Goal: Check status: Check status

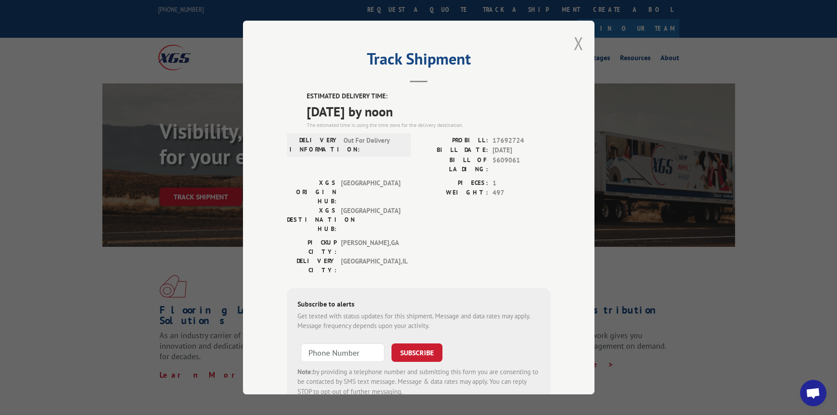
click at [574, 46] on button "Close modal" at bounding box center [579, 43] width 10 height 23
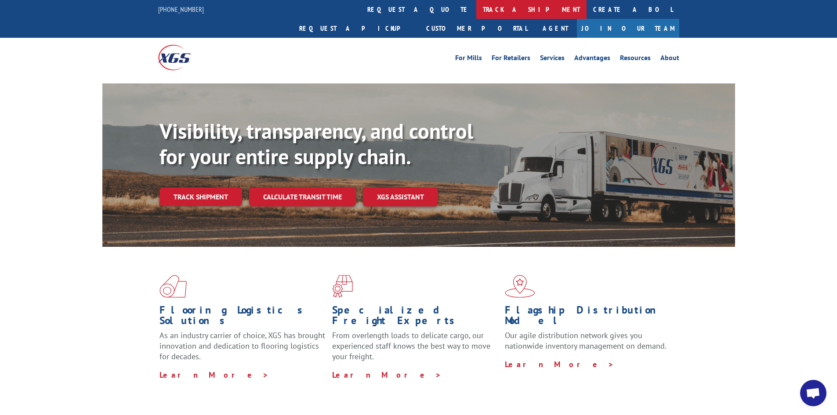
click at [476, 14] on link "track a shipment" at bounding box center [531, 9] width 110 height 19
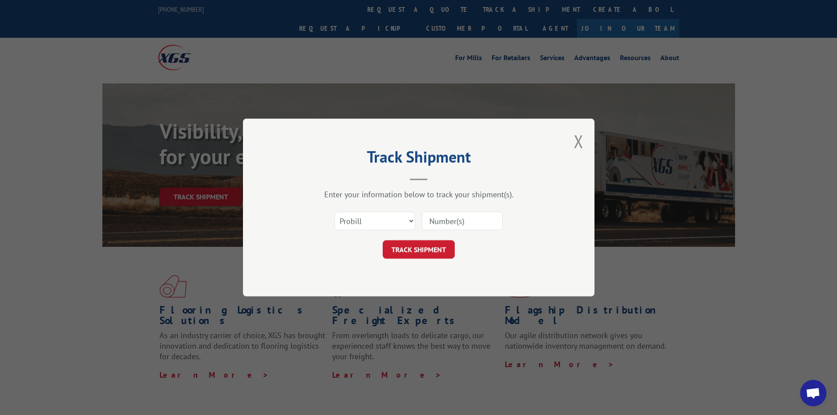
drag, startPoint x: 492, startPoint y: 223, endPoint x: 523, endPoint y: 219, distance: 31.4
click at [502, 225] on input at bounding box center [462, 221] width 81 height 18
type input "17692724"
click at [383, 240] on button "TRACK SHIPMENT" at bounding box center [419, 249] width 72 height 18
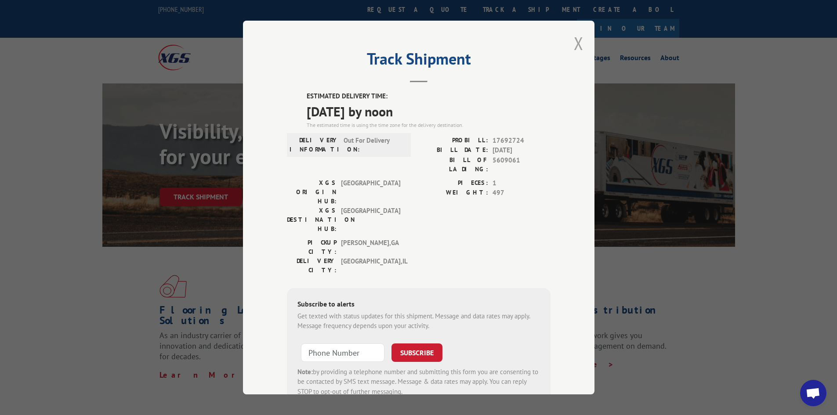
click at [574, 43] on button "Close modal" at bounding box center [579, 43] width 10 height 23
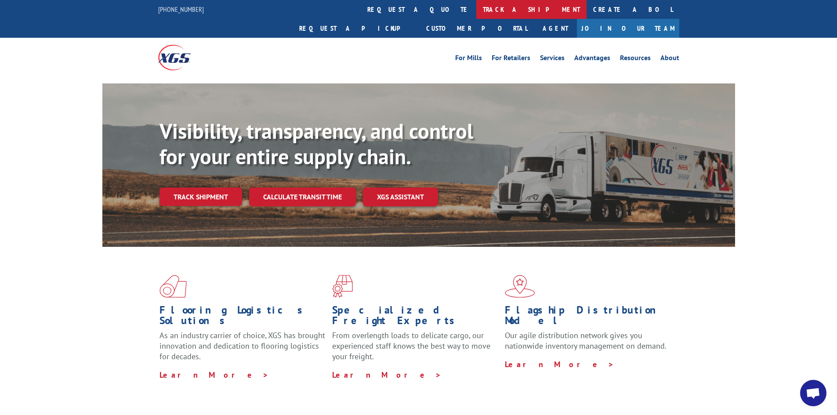
click at [476, 7] on link "track a shipment" at bounding box center [531, 9] width 110 height 19
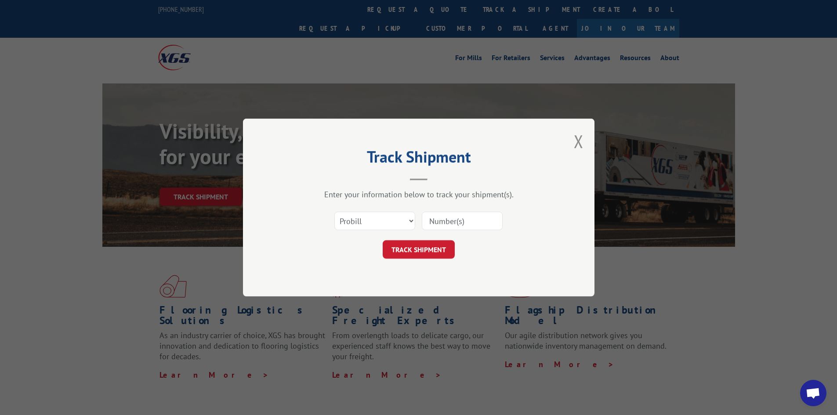
click at [431, 220] on input at bounding box center [462, 221] width 81 height 18
paste input "17640578"
type input "17640578"
click at [427, 248] on button "TRACK SHIPMENT" at bounding box center [419, 249] width 72 height 18
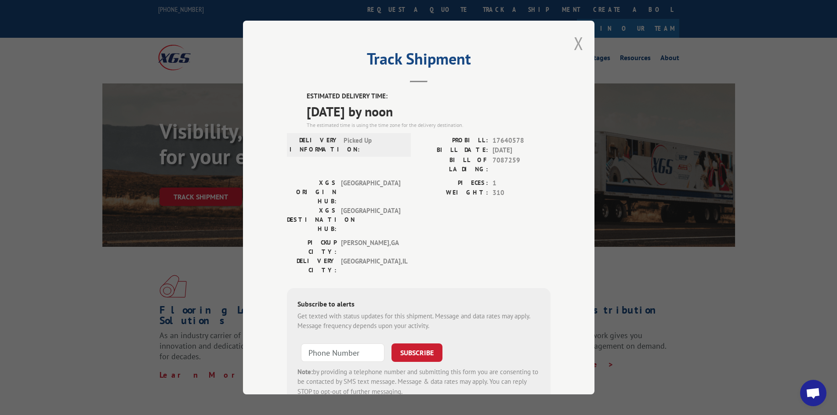
click at [574, 41] on button "Close modal" at bounding box center [579, 43] width 10 height 23
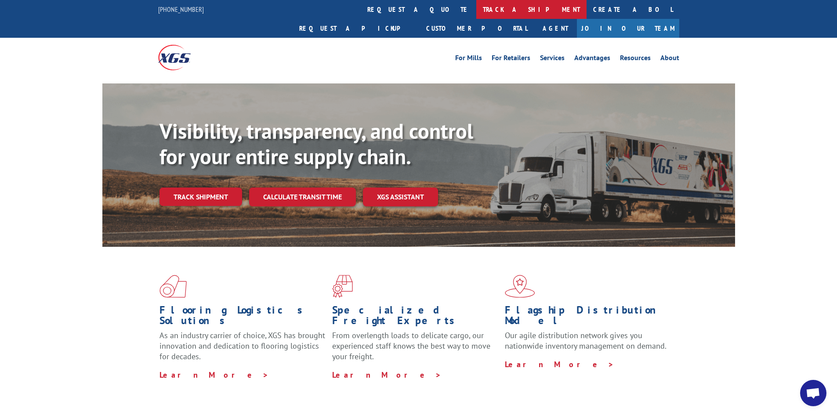
click at [476, 10] on link "track a shipment" at bounding box center [531, 9] width 110 height 19
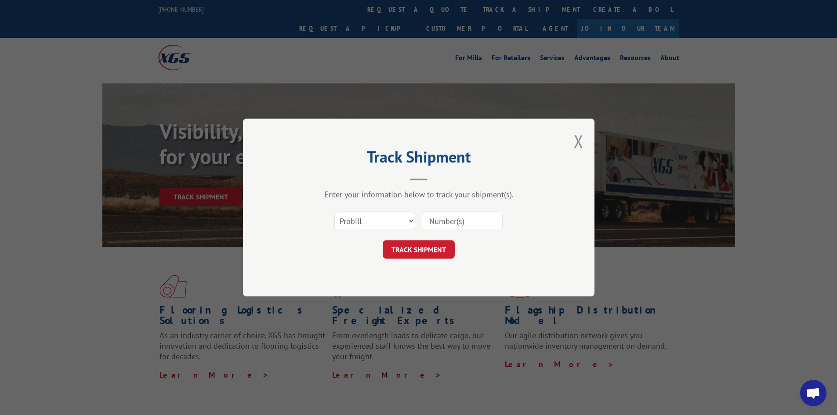
click at [451, 218] on input at bounding box center [462, 221] width 81 height 18
paste input "17692724"
type input "17692724"
click at [432, 250] on button "TRACK SHIPMENT" at bounding box center [419, 249] width 72 height 18
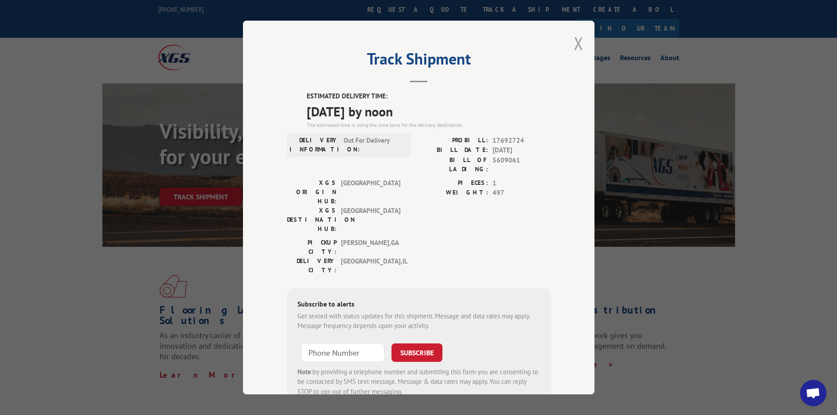
click at [574, 42] on button "Close modal" at bounding box center [579, 43] width 10 height 23
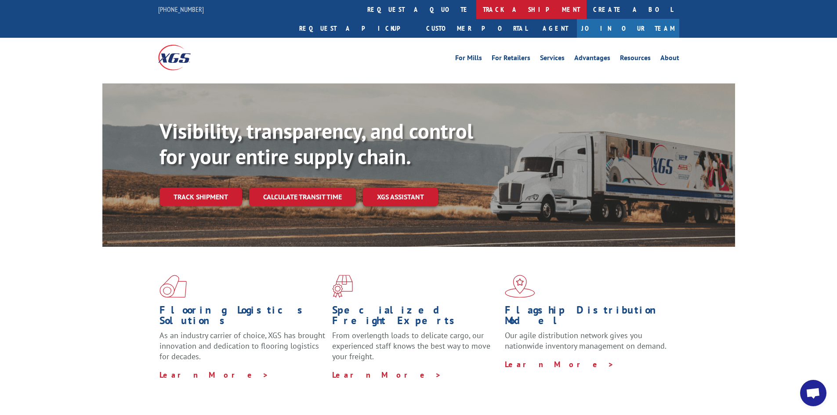
click at [476, 9] on link "track a shipment" at bounding box center [531, 9] width 110 height 19
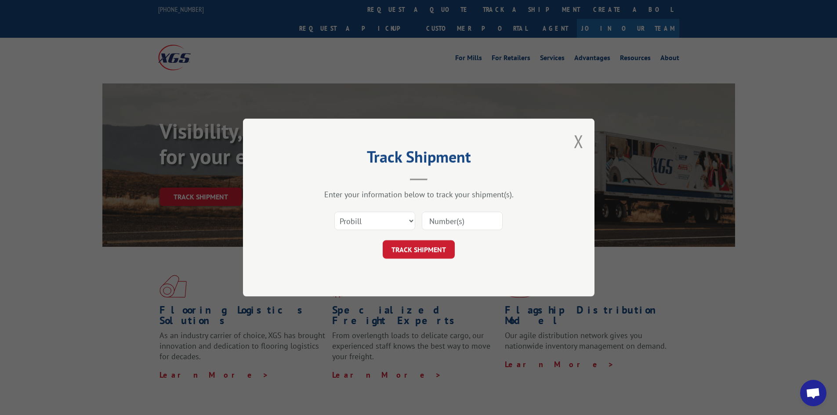
click at [448, 219] on input at bounding box center [462, 221] width 81 height 18
paste input "17480979"
type input "17480979"
click at [430, 250] on button "TRACK SHIPMENT" at bounding box center [419, 249] width 72 height 18
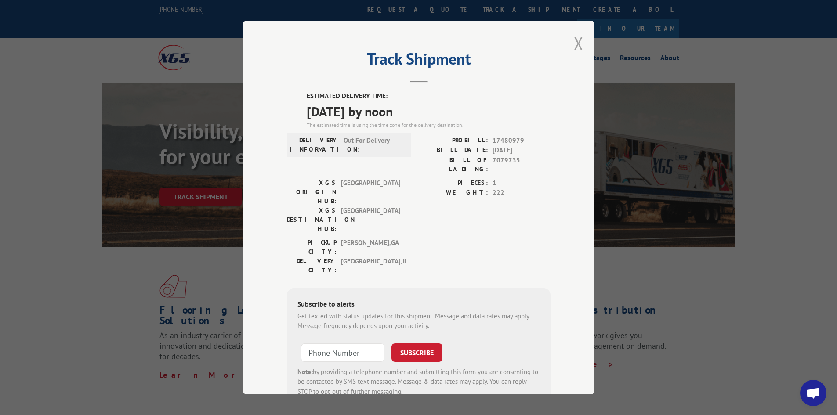
click at [574, 46] on button "Close modal" at bounding box center [579, 43] width 10 height 23
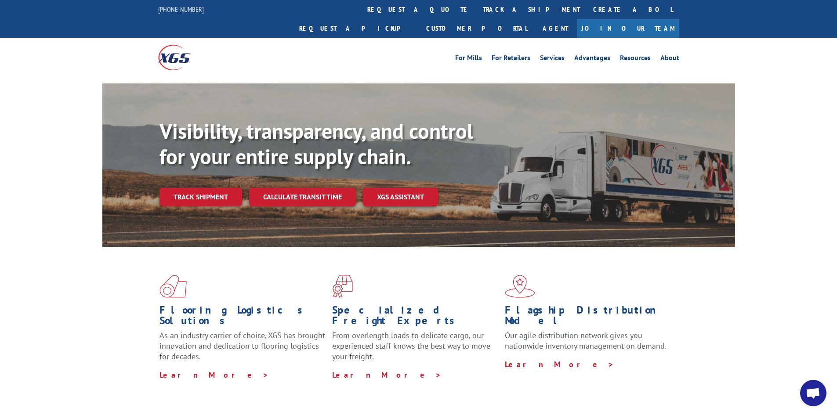
drag, startPoint x: 393, startPoint y: 12, endPoint x: 403, endPoint y: 27, distance: 18.0
click at [476, 12] on link "track a shipment" at bounding box center [531, 9] width 110 height 19
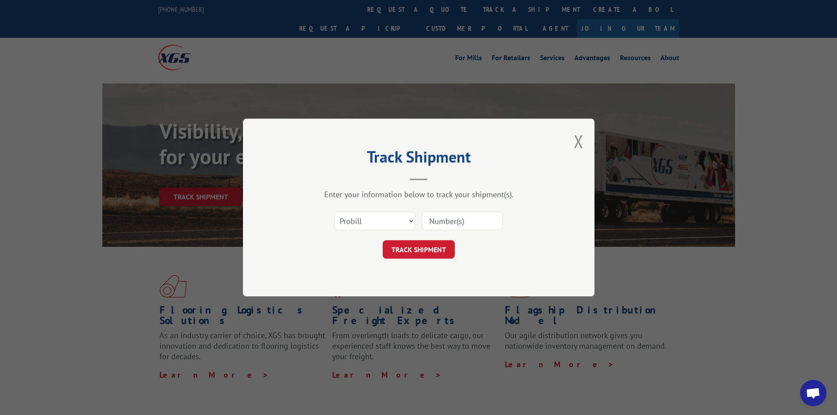
drag, startPoint x: 469, startPoint y: 222, endPoint x: 505, endPoint y: 224, distance: 36.1
click at [472, 221] on input at bounding box center [462, 221] width 81 height 18
type input "278087"
click button "TRACK SHIPMENT" at bounding box center [419, 249] width 72 height 18
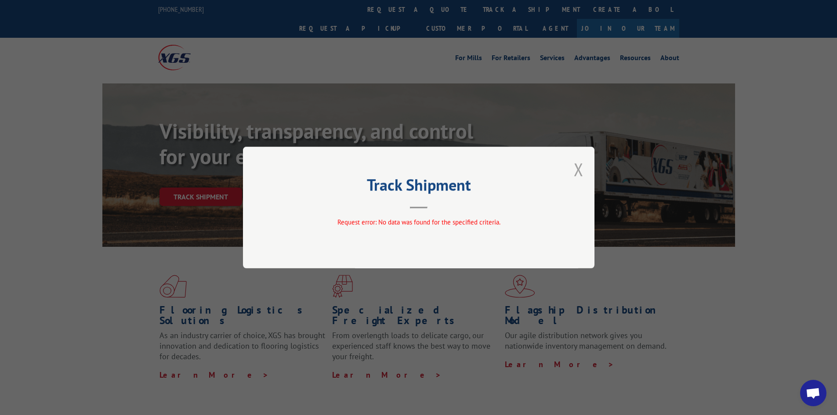
click at [583, 171] on div "Track Shipment Request error: No data was found for the specified criteria." at bounding box center [418, 208] width 351 height 122
click at [576, 168] on button "Close modal" at bounding box center [579, 169] width 10 height 23
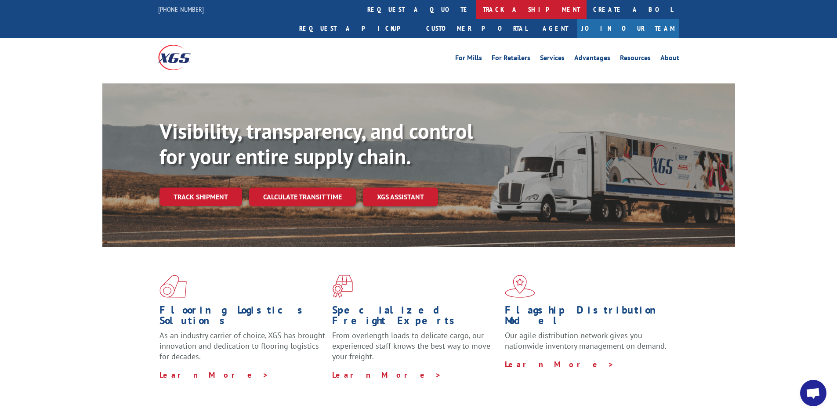
click at [476, 9] on link "track a shipment" at bounding box center [531, 9] width 110 height 19
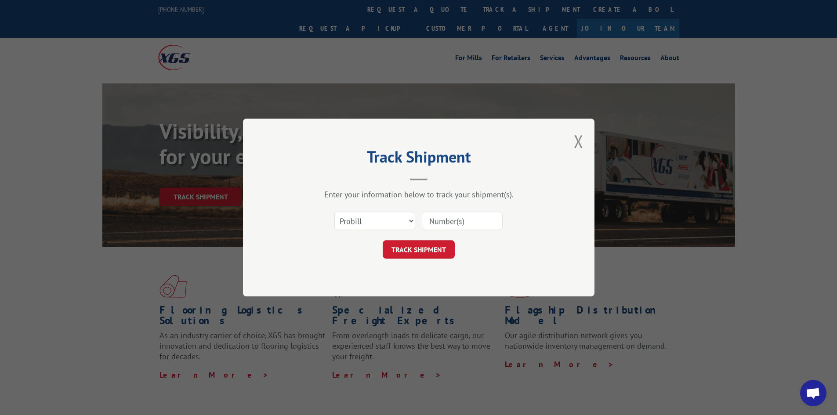
drag, startPoint x: 484, startPoint y: 224, endPoint x: 539, endPoint y: 243, distance: 58.1
click at [490, 223] on input at bounding box center [462, 221] width 81 height 18
type input "17692724"
click at [383, 240] on button "TRACK SHIPMENT" at bounding box center [419, 249] width 72 height 18
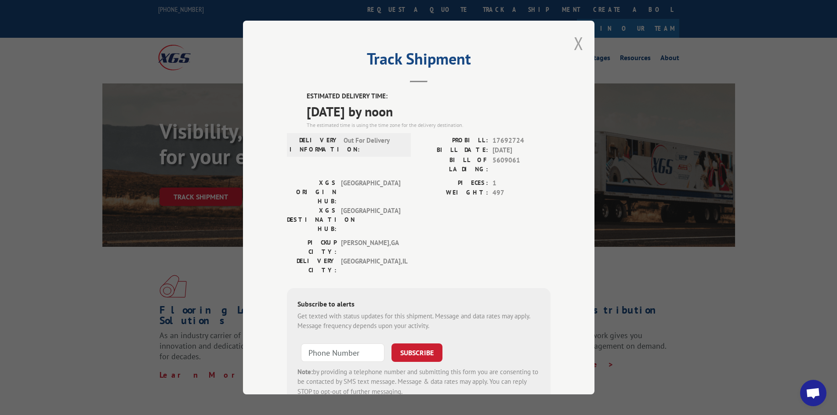
click at [574, 39] on button "Close modal" at bounding box center [579, 43] width 10 height 23
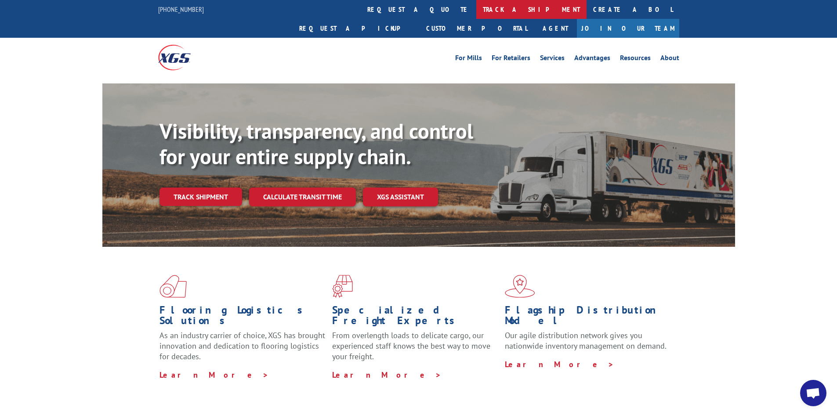
click at [476, 12] on link "track a shipment" at bounding box center [531, 9] width 110 height 19
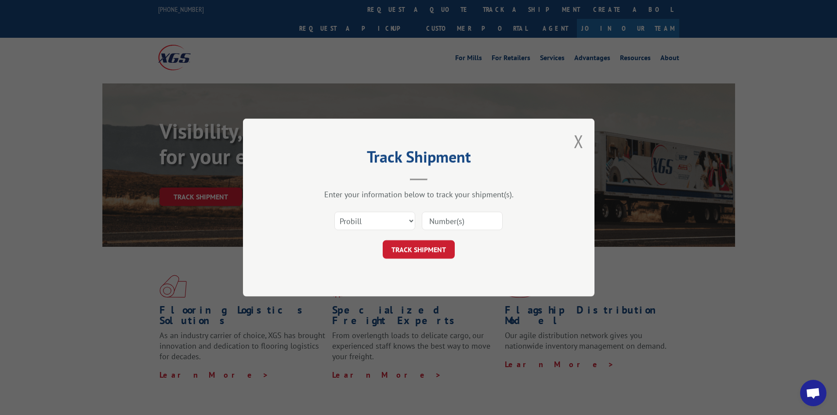
drag, startPoint x: 476, startPoint y: 222, endPoint x: 514, endPoint y: 229, distance: 38.4
click at [482, 224] on input at bounding box center [462, 221] width 81 height 18
type input "174805884"
click at [383, 240] on button "TRACK SHIPMENT" at bounding box center [419, 249] width 72 height 18
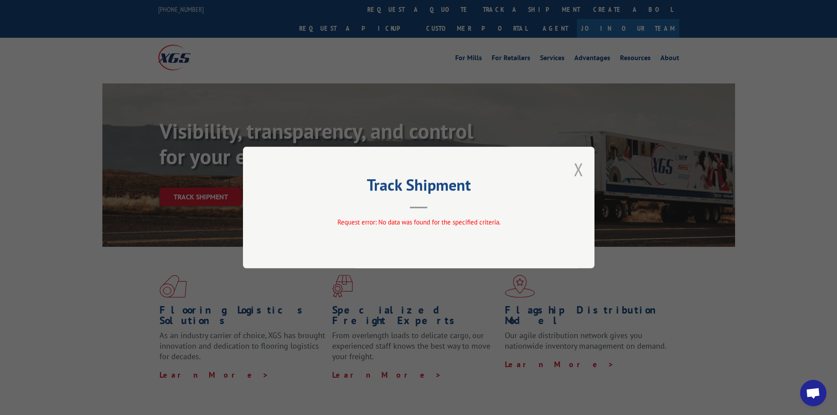
click at [581, 162] on button "Close modal" at bounding box center [579, 169] width 10 height 23
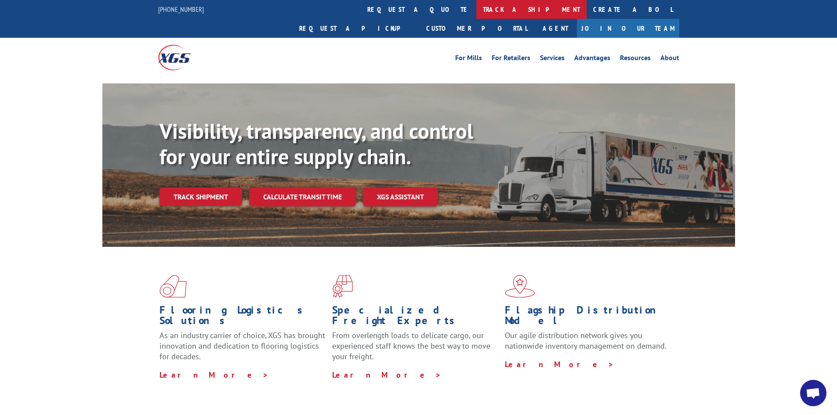
click at [476, 8] on link "track a shipment" at bounding box center [531, 9] width 110 height 19
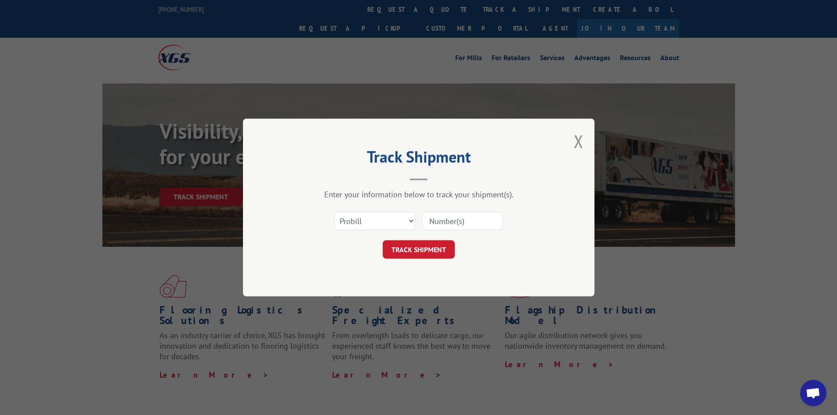
drag, startPoint x: 449, startPoint y: 224, endPoint x: 476, endPoint y: 229, distance: 27.2
click at [462, 226] on input at bounding box center [462, 221] width 81 height 18
type input "17480584"
click at [383, 240] on button "TRACK SHIPMENT" at bounding box center [419, 249] width 72 height 18
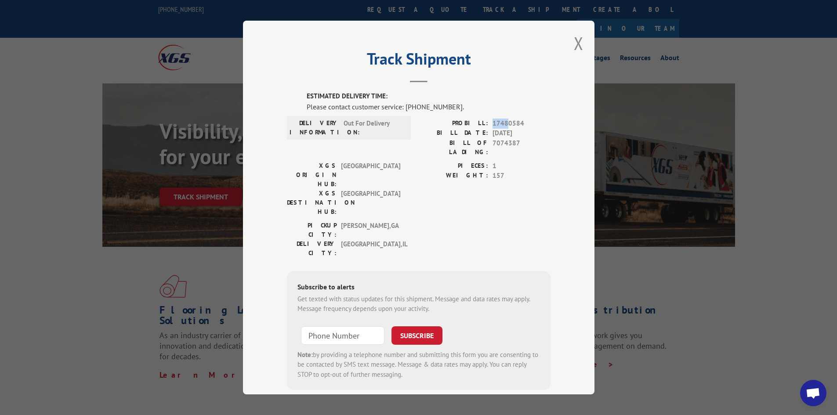
drag, startPoint x: 488, startPoint y: 125, endPoint x: 506, endPoint y: 128, distance: 18.2
click at [506, 128] on div "PROBILL: 17480584" at bounding box center [485, 124] width 132 height 10
click at [576, 38] on button "Close modal" at bounding box center [579, 43] width 10 height 23
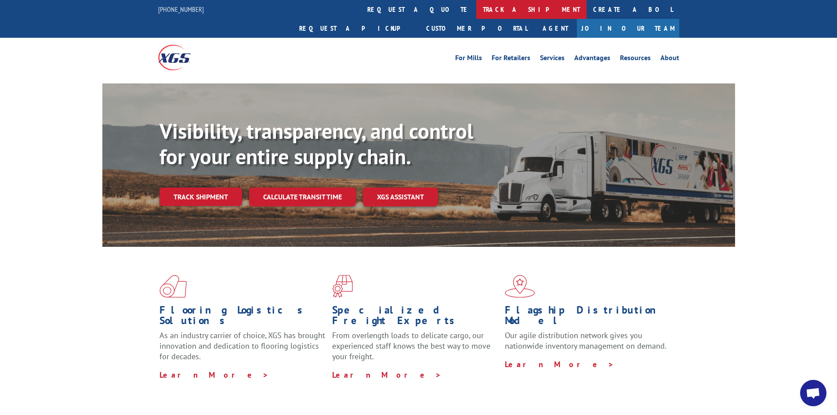
click at [476, 10] on link "track a shipment" at bounding box center [531, 9] width 110 height 19
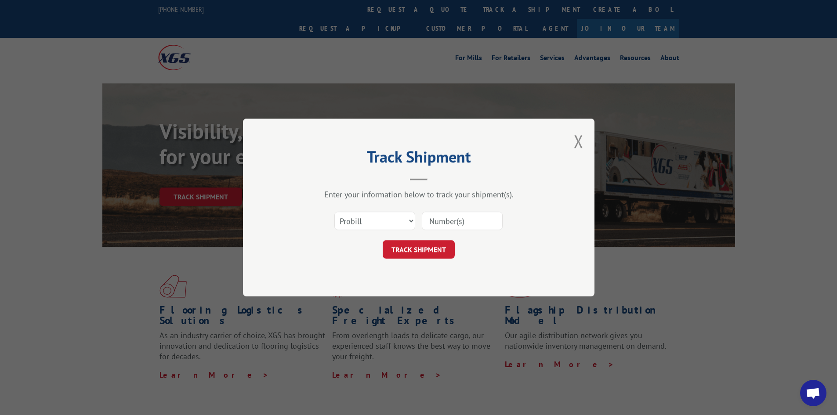
click at [493, 219] on input at bounding box center [462, 221] width 81 height 18
type input "278087"
click at [383, 240] on button "TRACK SHIPMENT" at bounding box center [419, 249] width 72 height 18
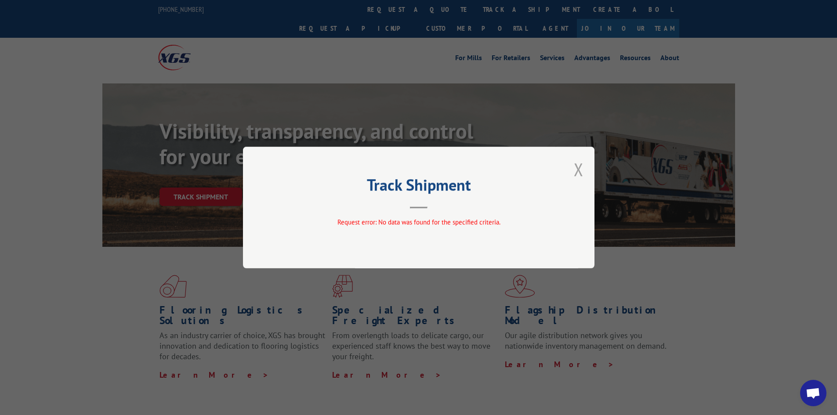
click at [575, 168] on button "Close modal" at bounding box center [579, 169] width 10 height 23
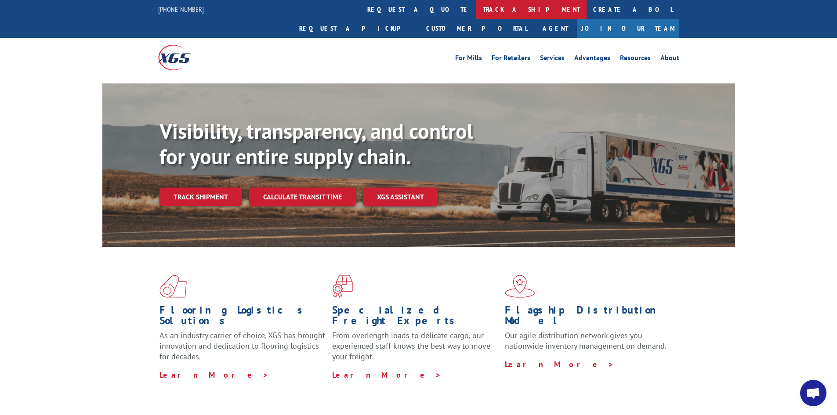
click at [476, 11] on link "track a shipment" at bounding box center [531, 9] width 110 height 19
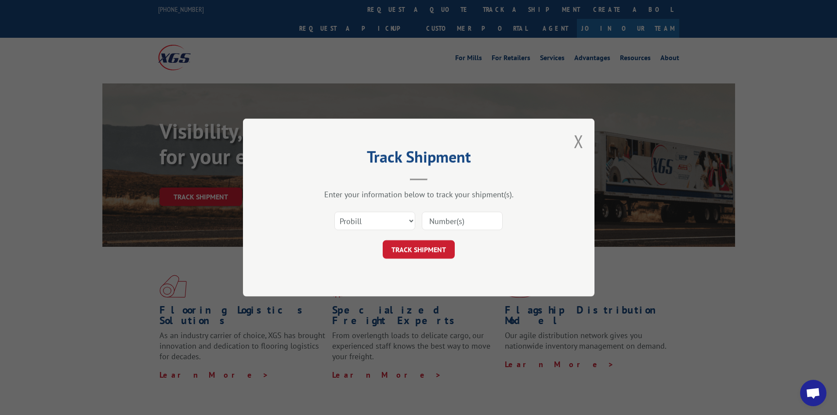
click at [487, 225] on input at bounding box center [462, 221] width 81 height 18
type input "17692724"
click at [383, 240] on button "TRACK SHIPMENT" at bounding box center [419, 249] width 72 height 18
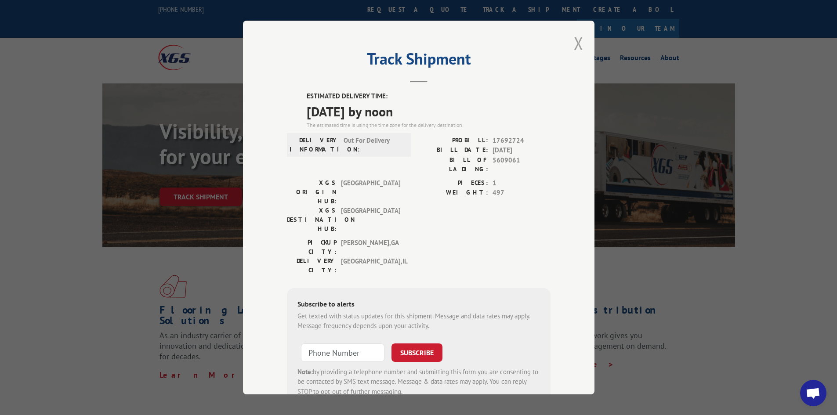
click at [577, 36] on button "Close modal" at bounding box center [579, 43] width 10 height 23
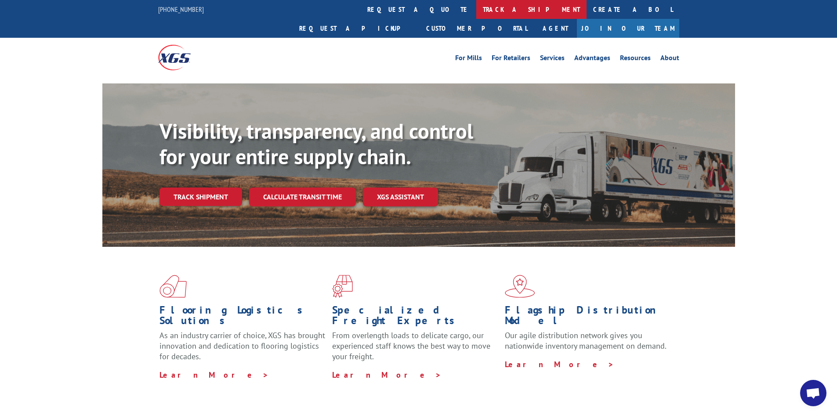
click at [476, 11] on link "track a shipment" at bounding box center [531, 9] width 110 height 19
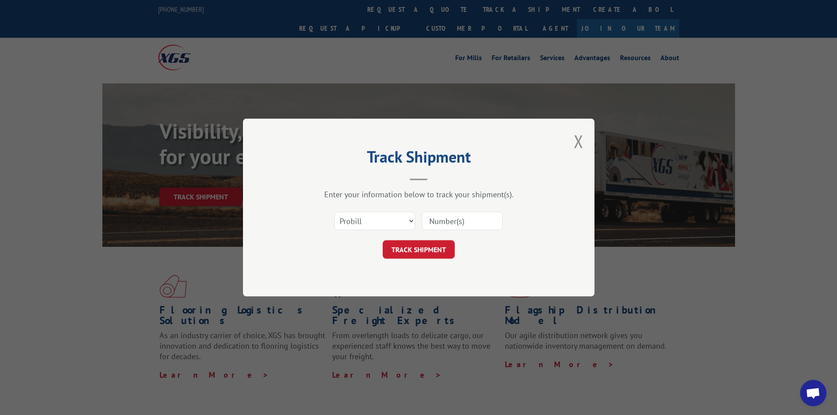
click at [477, 223] on input at bounding box center [462, 221] width 81 height 18
type input "17480584"
click at [383, 240] on button "TRACK SHIPMENT" at bounding box center [419, 249] width 72 height 18
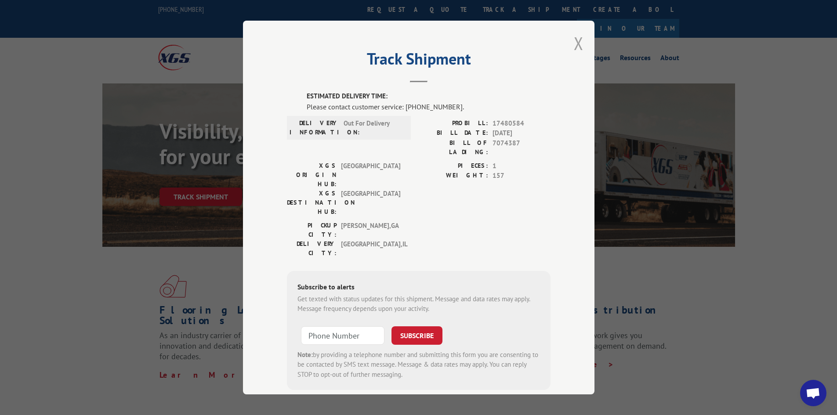
click at [574, 39] on button "Close modal" at bounding box center [579, 43] width 10 height 23
